Goal: Check status: Check status

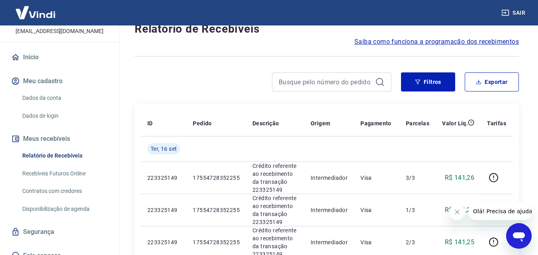
scroll to position [61, 0]
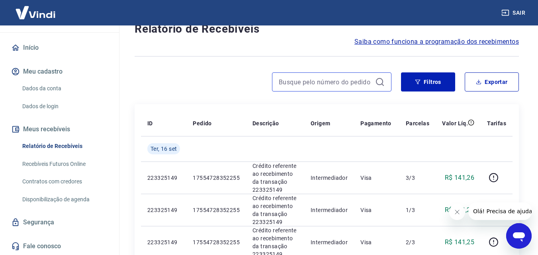
click at [284, 76] on input at bounding box center [325, 82] width 93 height 12
paste input "17566733501614"
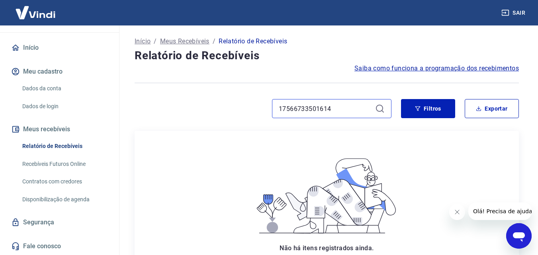
type input "17566733501614"
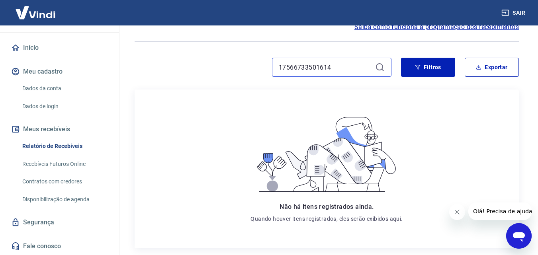
scroll to position [27, 0]
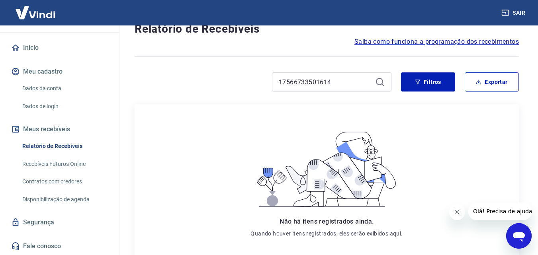
click at [375, 83] on icon at bounding box center [380, 82] width 10 height 10
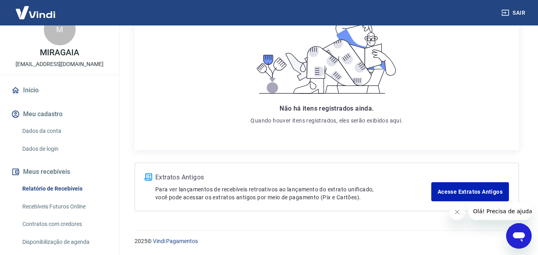
scroll to position [8, 0]
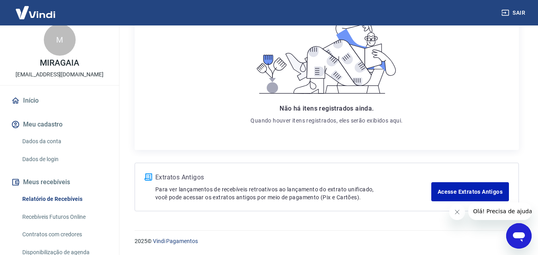
click at [35, 102] on link "Início" at bounding box center [60, 101] width 100 height 18
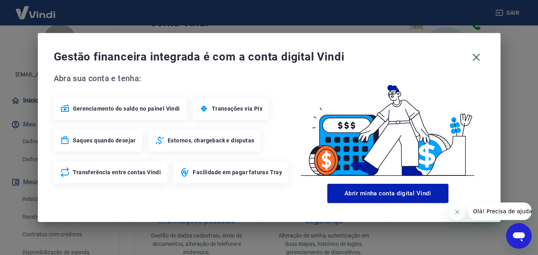
scroll to position [427, 0]
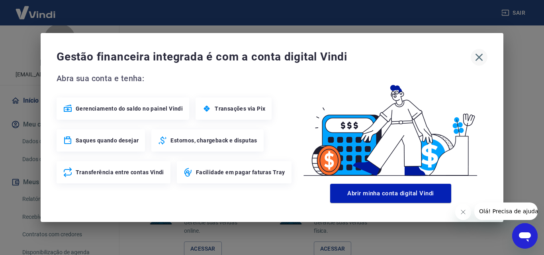
click at [481, 58] on icon "button" at bounding box center [480, 58] width 8 height 8
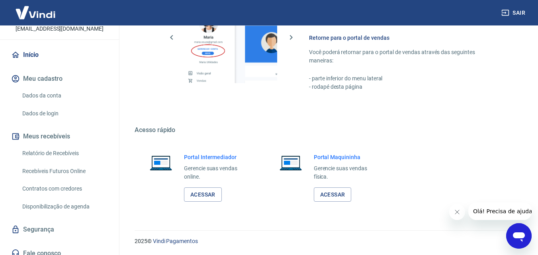
scroll to position [61, 0]
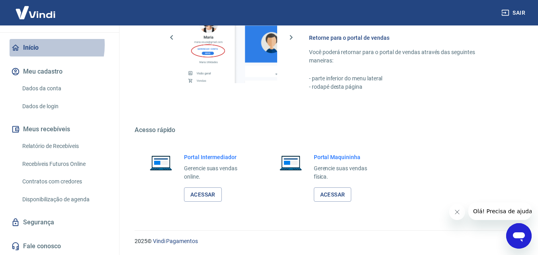
click at [31, 45] on link "Início" at bounding box center [60, 48] width 100 height 18
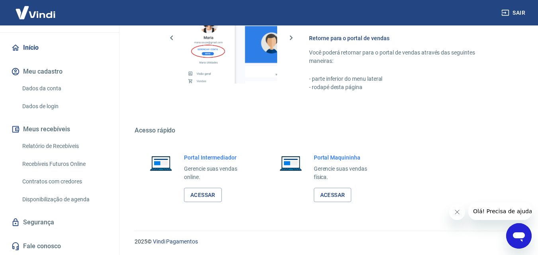
scroll to position [481, 0]
click at [58, 72] on button "Meu cadastro" at bounding box center [60, 72] width 100 height 18
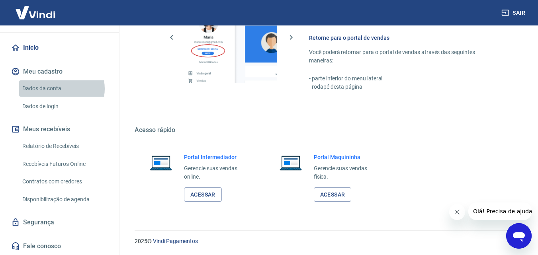
click at [56, 89] on link "Dados da conta" at bounding box center [64, 88] width 90 height 16
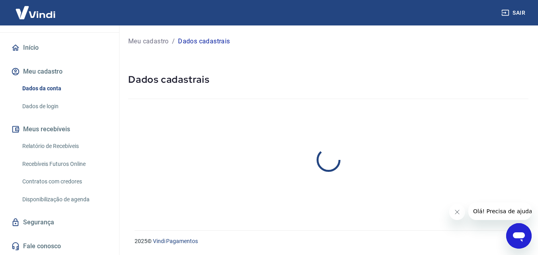
select select "MG"
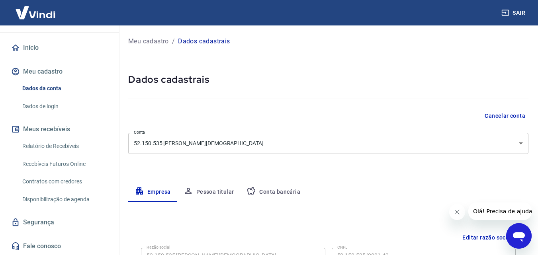
click at [43, 129] on button "Meus recebíveis" at bounding box center [60, 130] width 100 height 18
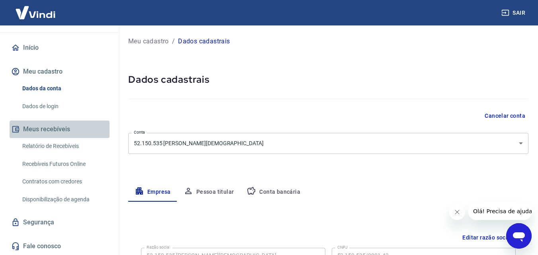
click at [66, 129] on button "Meus recebíveis" at bounding box center [60, 130] width 100 height 18
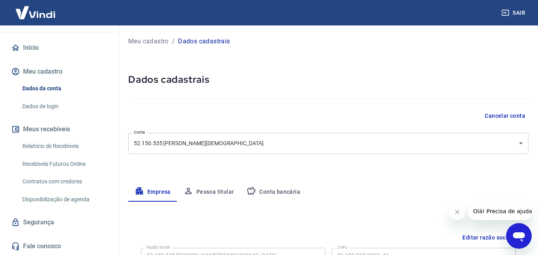
click at [66, 129] on button "Meus recebíveis" at bounding box center [60, 130] width 100 height 18
click at [37, 47] on link "Início" at bounding box center [60, 48] width 100 height 18
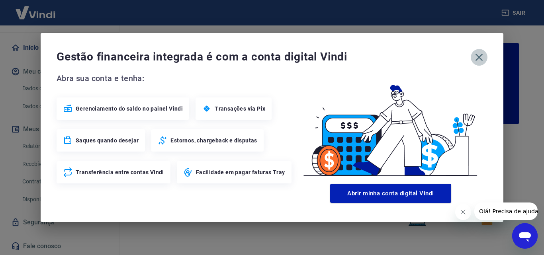
click at [474, 57] on icon "button" at bounding box center [479, 57] width 13 height 13
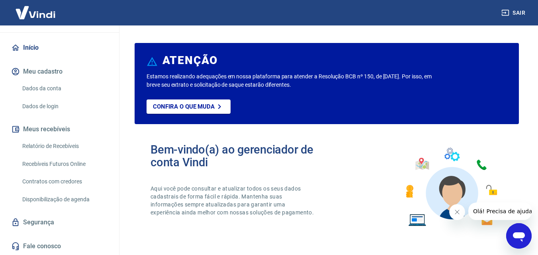
click at [45, 130] on button "Meus recebíveis" at bounding box center [60, 130] width 100 height 18
click at [49, 148] on link "Relatório de Recebíveis" at bounding box center [64, 146] width 90 height 16
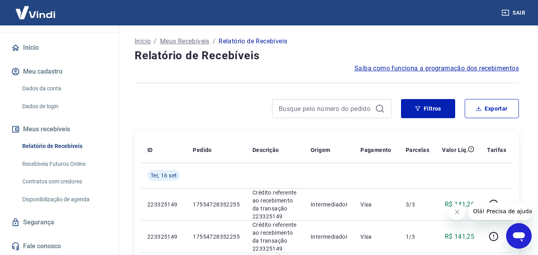
click at [82, 143] on link "Relatório de Recebíveis" at bounding box center [64, 146] width 90 height 16
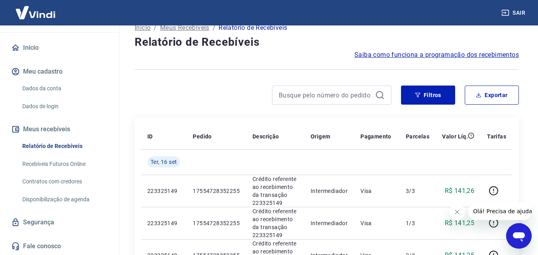
scroll to position [13, 0]
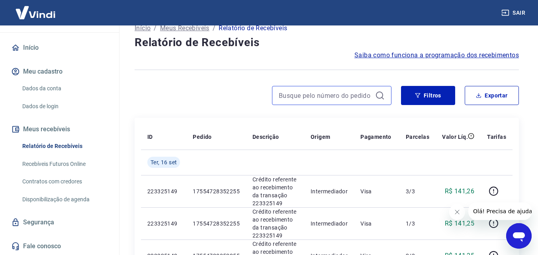
click at [284, 100] on input at bounding box center [325, 96] width 93 height 12
paste input "17566733501614"
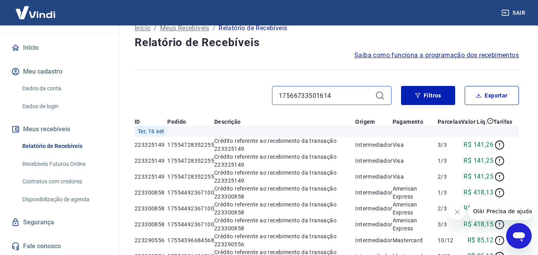
type input "17566733501614"
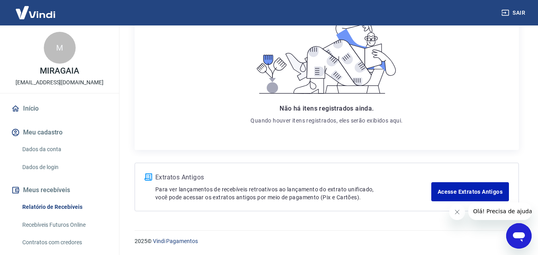
click at [47, 222] on link "Recebíveis Futuros Online" at bounding box center [64, 225] width 90 height 16
